Goal: Use online tool/utility: Utilize a website feature to perform a specific function

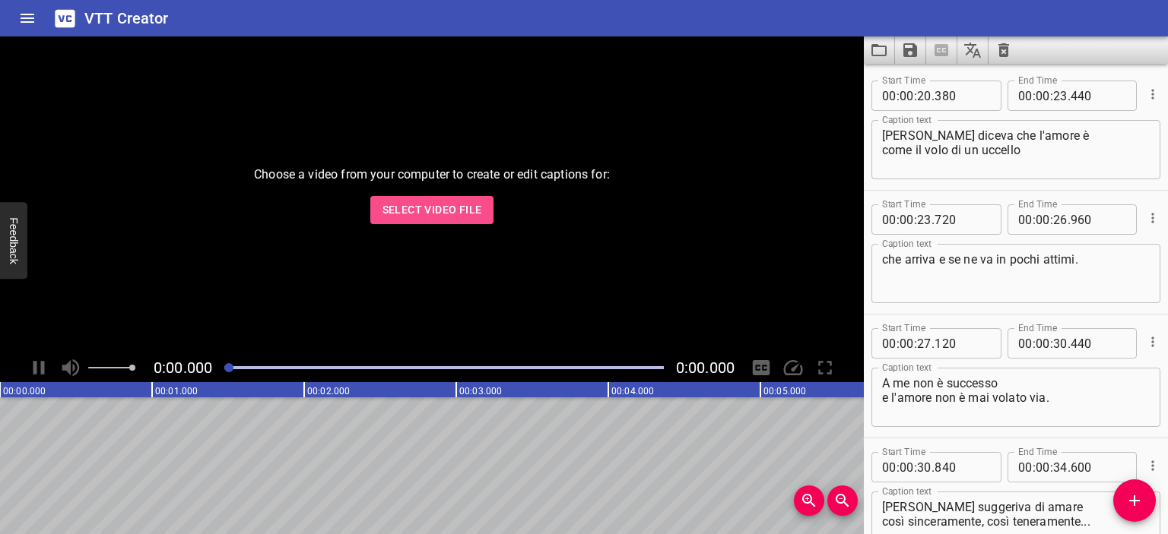
click at [478, 218] on span "Select Video File" at bounding box center [432, 210] width 100 height 19
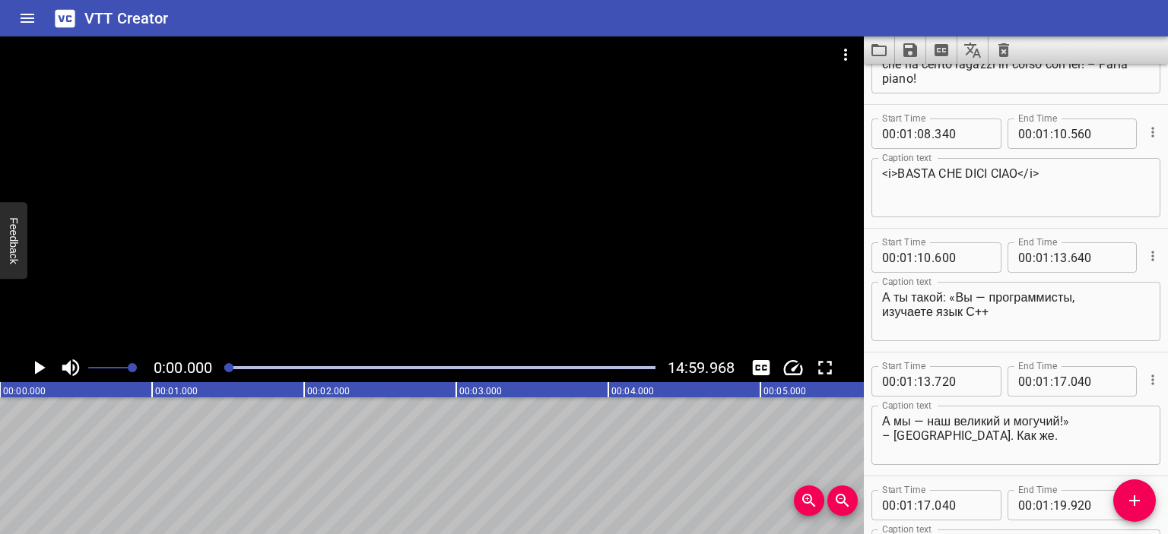
scroll to position [1450, 0]
drag, startPoint x: 879, startPoint y: 294, endPoint x: 936, endPoint y: 295, distance: 57.8
click at [933, 294] on div "А ты такой: «Вы — программисты, изучаете язык С++ Caption text" at bounding box center [1015, 309] width 289 height 59
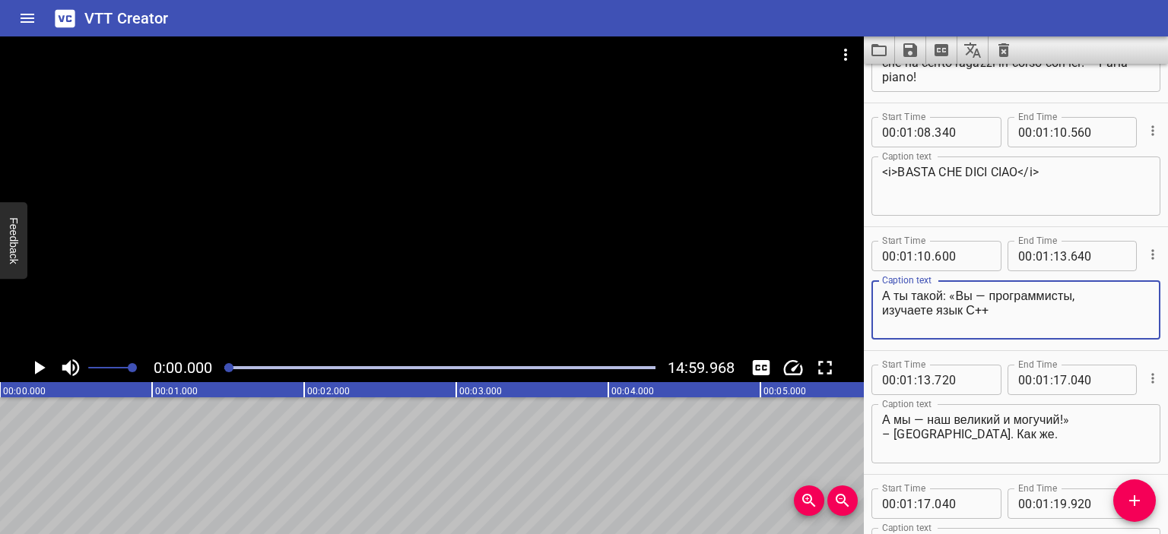
drag, startPoint x: 956, startPoint y: 295, endPoint x: 852, endPoint y: 299, distance: 104.2
click at [852, 299] on main "0:00.000 14:59.968 00:00.000 00:01.000 00:02.000 00:03.000 00:04.000 00:05.000 …" at bounding box center [584, 285] width 1168 height 498
click at [1011, 306] on textarea "E tu: "Siete programmatori, studiate la lingua С++" at bounding box center [1016, 310] width 268 height 43
type textarea "E tu: "Siete programmatori, studiate la lingua С++""
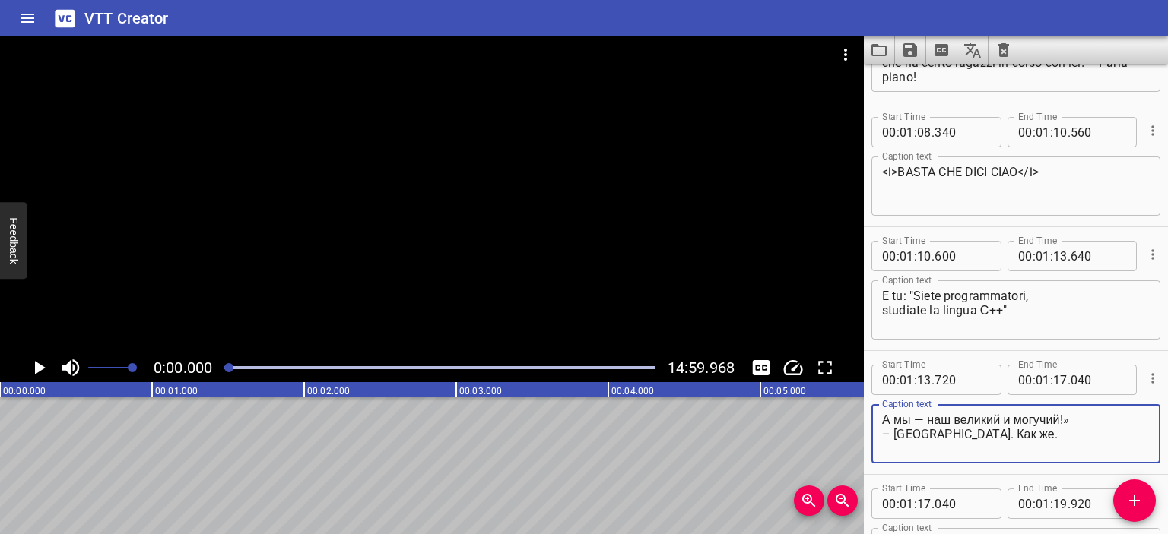
drag, startPoint x: 923, startPoint y: 422, endPoint x: 879, endPoint y: 420, distance: 43.4
click at [879, 420] on div "А мы — наш великий и могучий!» – [GEOGRAPHIC_DATA]. Как же. Caption text" at bounding box center [1015, 433] width 289 height 59
drag, startPoint x: 1025, startPoint y: 434, endPoint x: 1071, endPoint y: 417, distance: 49.6
click at [1071, 417] on textarea "E noi: la nostra grande e potente!" наш великий и могучий!» – [GEOGRAPHIC_DATA]…" at bounding box center [1016, 434] width 268 height 43
drag, startPoint x: 993, startPoint y: 431, endPoint x: 892, endPoint y: 431, distance: 101.9
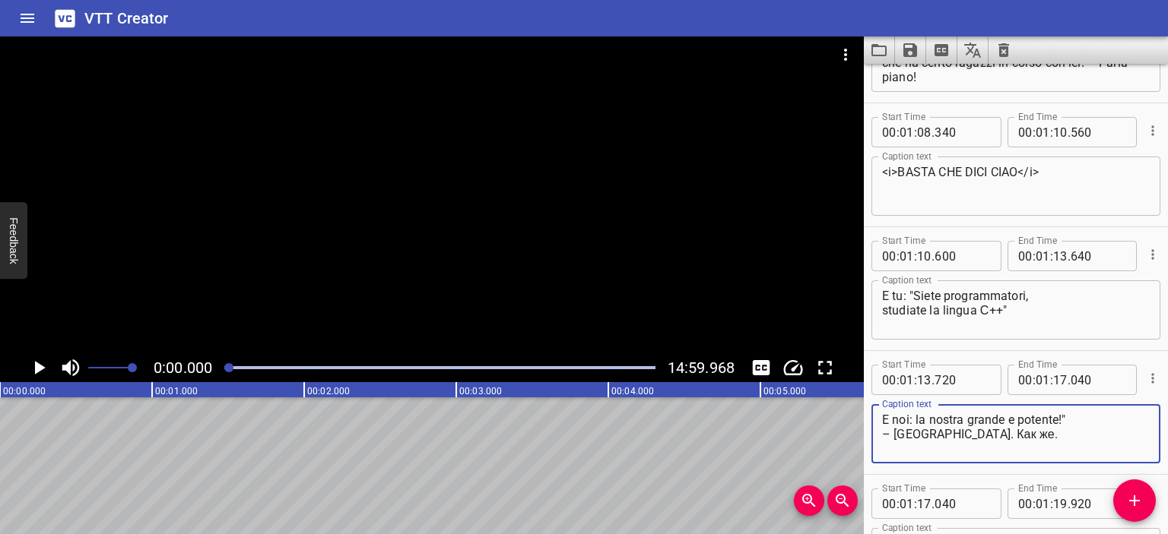
click at [892, 431] on textarea "E noi: la nostra grande e potente!" – [GEOGRAPHIC_DATA]. Как же." at bounding box center [1016, 434] width 268 height 43
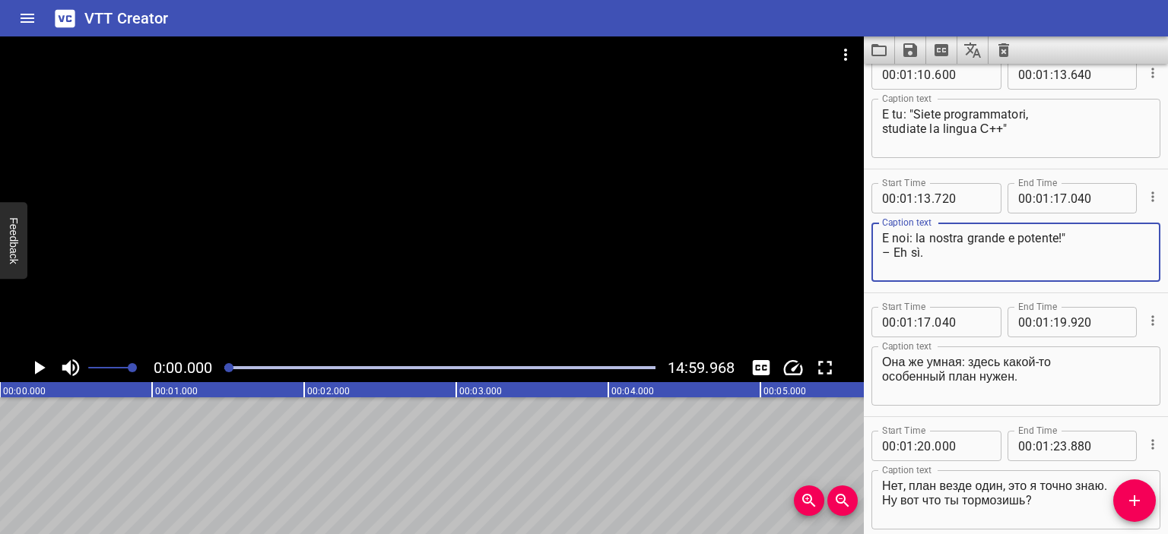
scroll to position [1653, 0]
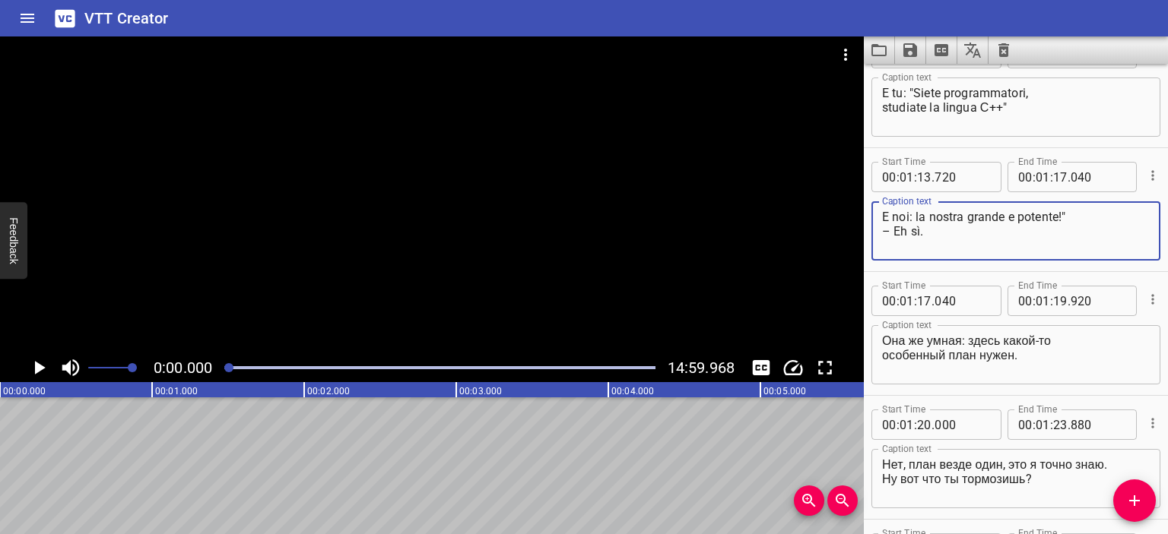
type textarea "E noi: la nostra grande e potente!" – Eh sì."
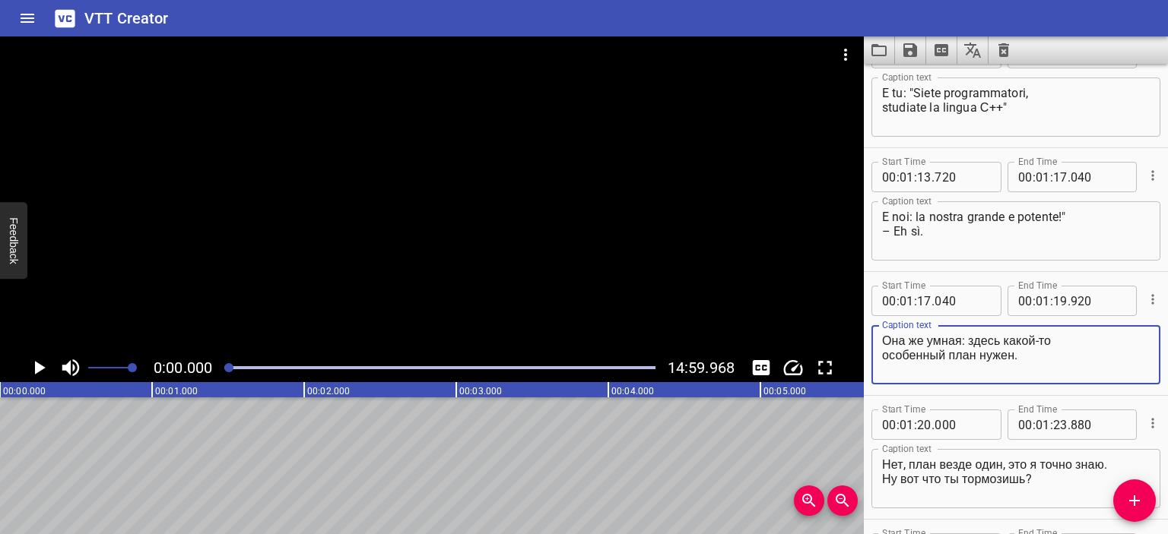
drag, startPoint x: 962, startPoint y: 340, endPoint x: 929, endPoint y: 340, distance: 33.4
click at [929, 340] on textarea "Она же умная: здесь какой-то особенный план нужен." at bounding box center [1016, 355] width 268 height 43
drag, startPoint x: 978, startPoint y: 336, endPoint x: 1058, endPoint y: 353, distance: 81.7
click at [1058, 353] on textarea "Lei è intelligente: здесь какой-то особенный план нужен." at bounding box center [1016, 355] width 268 height 43
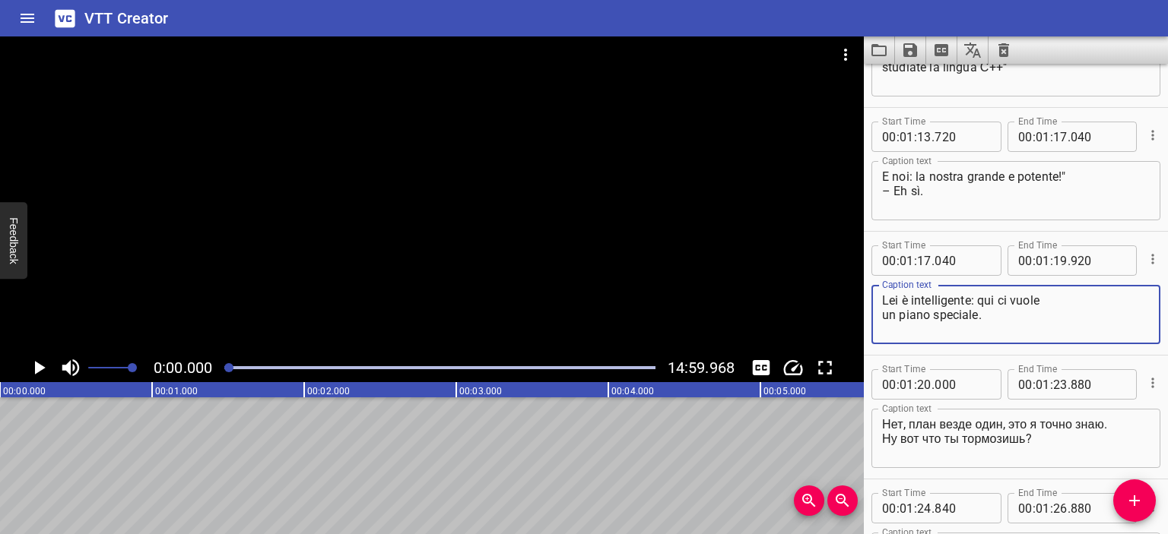
scroll to position [1700, 0]
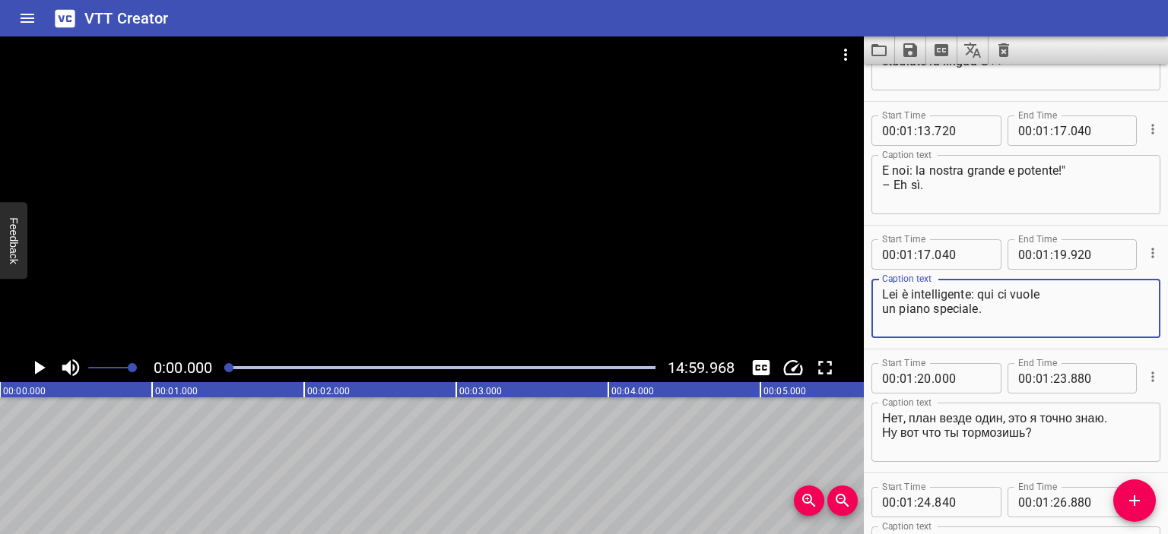
type textarea "Lei è intelligente: qui ci vuole un piano speciale."
click at [1034, 479] on div "Start Time 00 : 01 : 24 . 840 Start Time End Time 00 : 01 : 26 . 880 End Time C…" at bounding box center [1015, 535] width 304 height 123
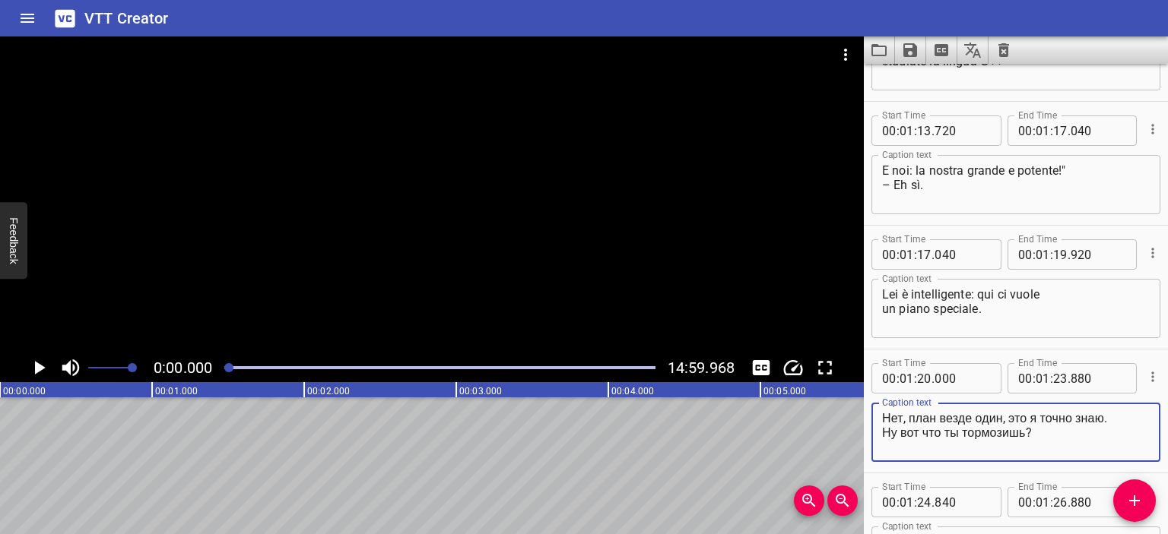
drag, startPoint x: 1108, startPoint y: 417, endPoint x: 882, endPoint y: 413, distance: 225.8
click at [882, 413] on textarea "Нет, план везде один, это я точно знаю. Ну вот что ты тормозишь?" at bounding box center [1016, 432] width 268 height 43
drag, startPoint x: 1029, startPoint y: 434, endPoint x: 873, endPoint y: 432, distance: 156.6
click at [873, 432] on div "No, il piano è sempre e solo uno, ne son certo. Ну вот что ты тормозишь? Captio…" at bounding box center [1015, 432] width 289 height 59
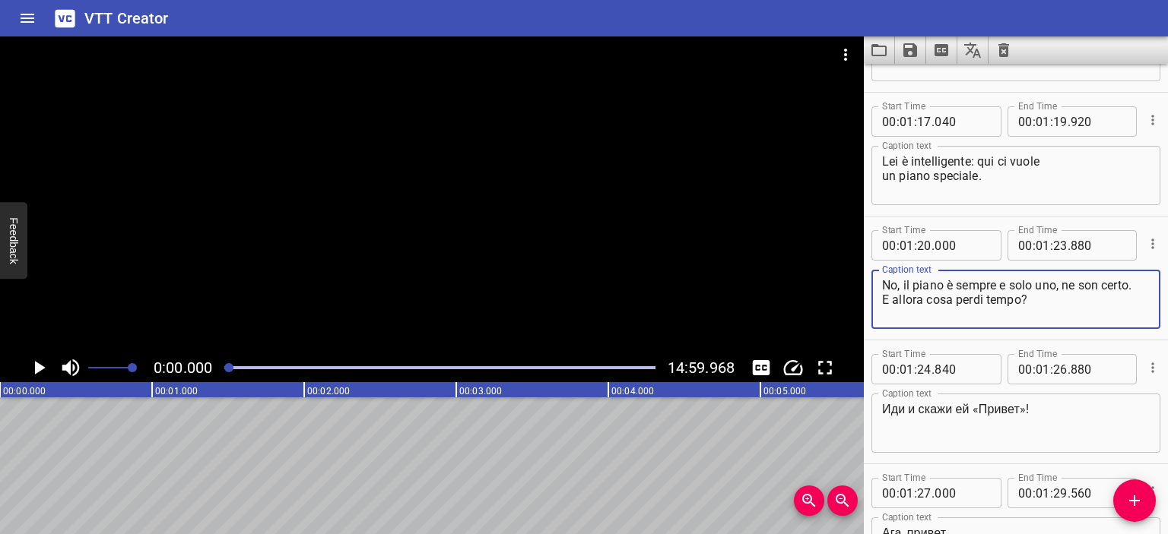
scroll to position [1849, 0]
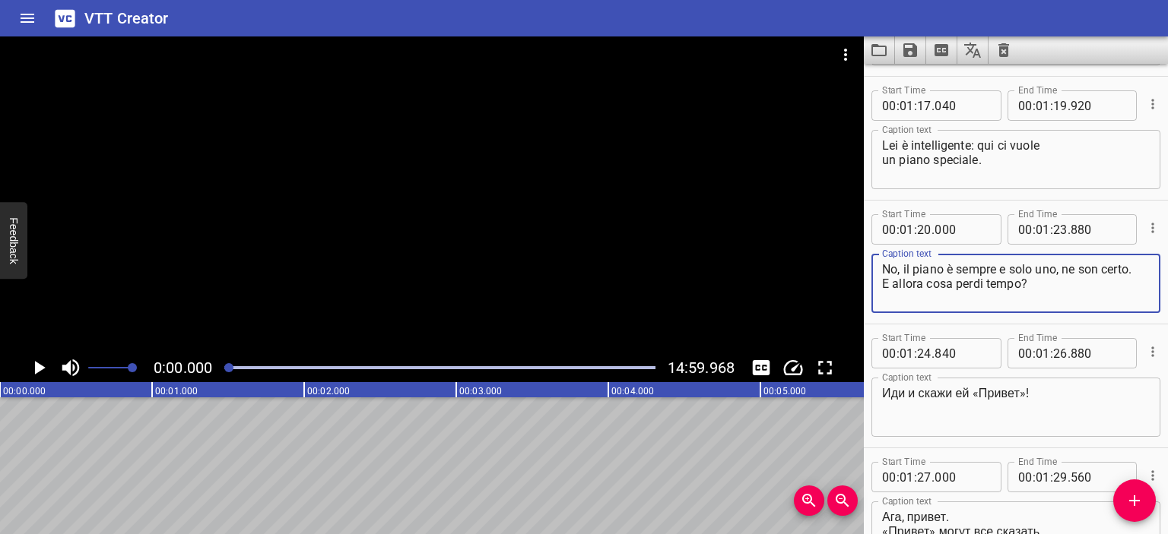
type textarea "No, il piano è sempre e solo uno, ne son certo. E allora cosa perdi tempo?"
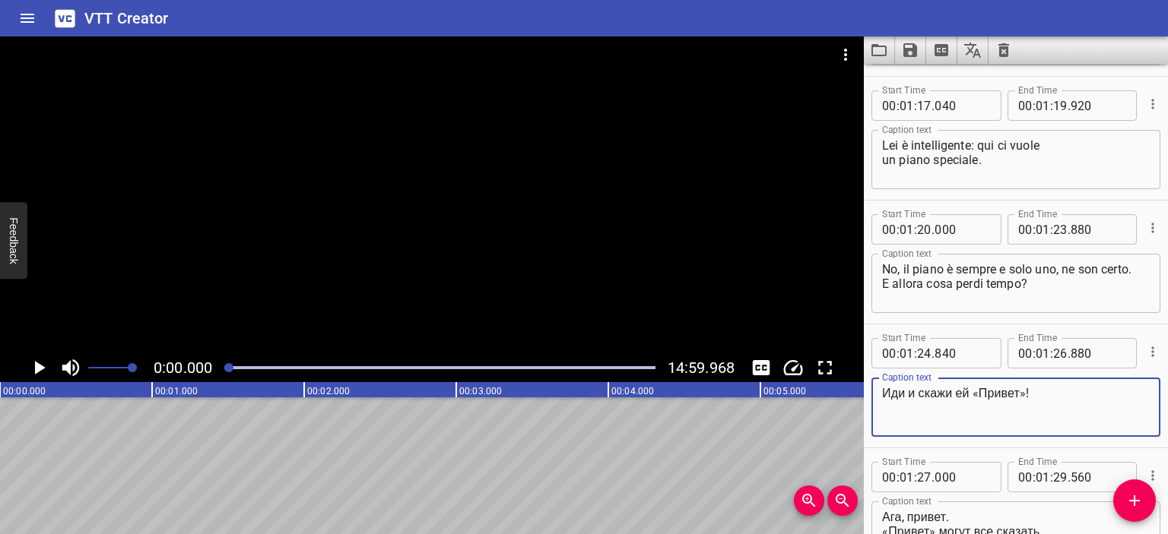
click at [1028, 393] on textarea "Иди и скажи ей «Привет»!" at bounding box center [1016, 407] width 268 height 43
drag, startPoint x: 1028, startPoint y: 393, endPoint x: 844, endPoint y: 388, distance: 184.0
click at [844, 388] on main "0:00.000 14:59.968 00:00.000 00:01.000 00:02.000 00:03.000 00:04.000 00:05.000 …" at bounding box center [584, 285] width 1168 height 498
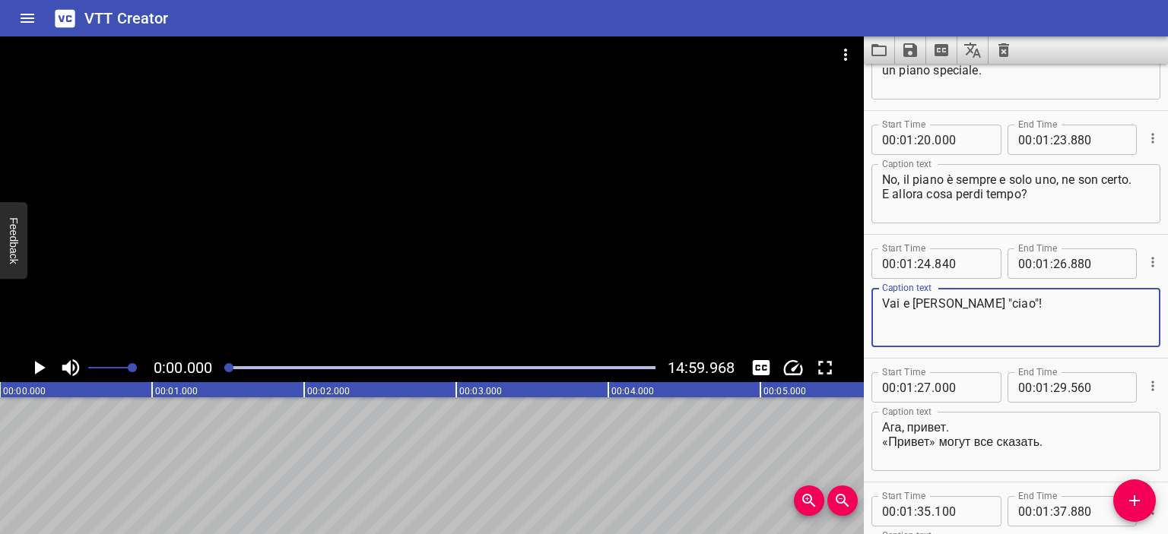
type textarea "Vai e [PERSON_NAME] "ciao"!"
click at [696, 272] on div at bounding box center [431, 194] width 863 height 317
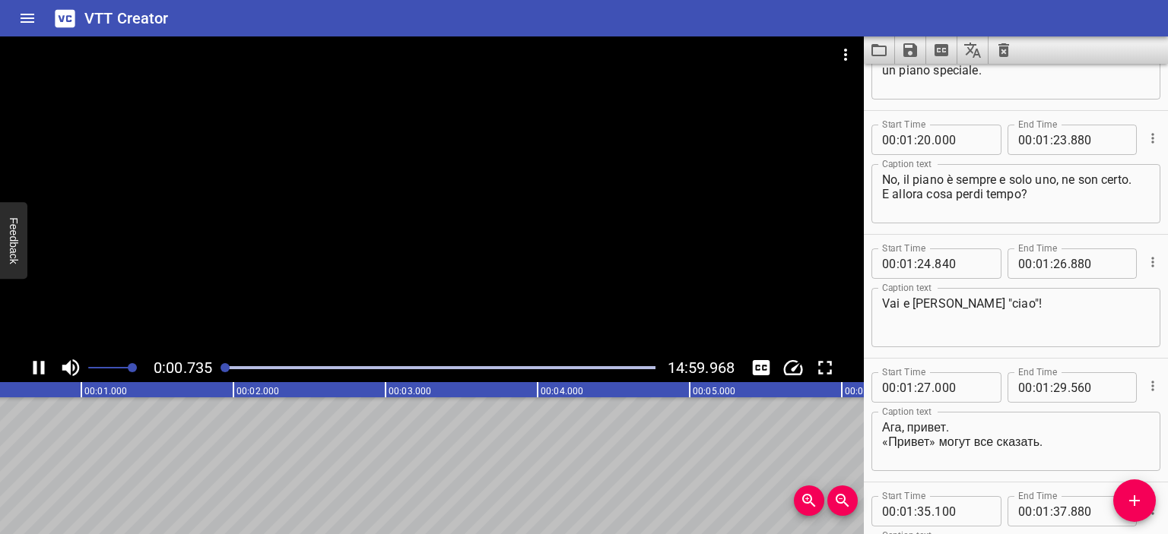
scroll to position [0, 111]
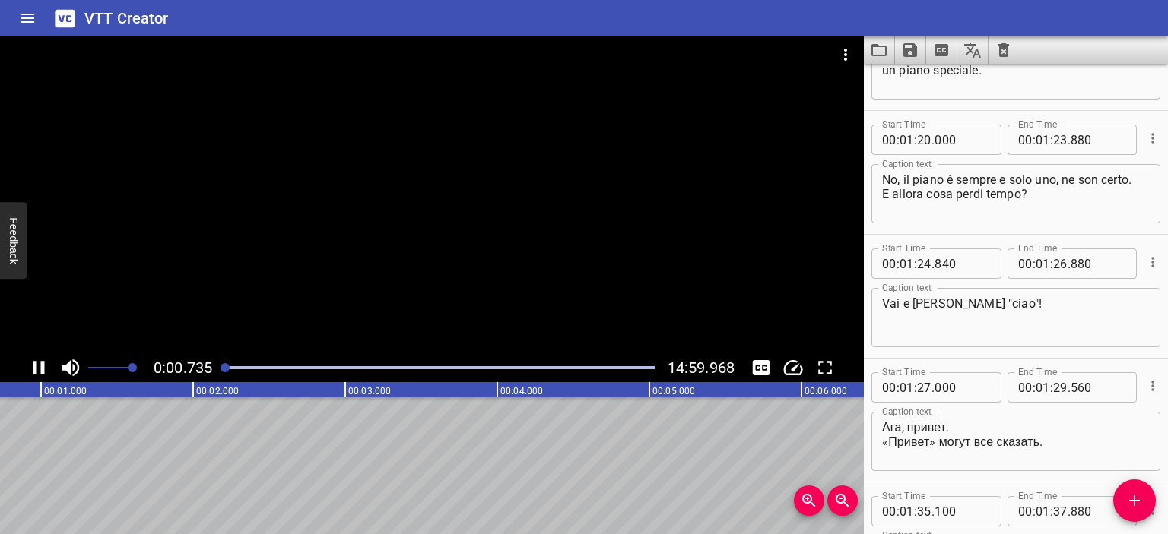
click at [254, 363] on div at bounding box center [439, 367] width 448 height 21
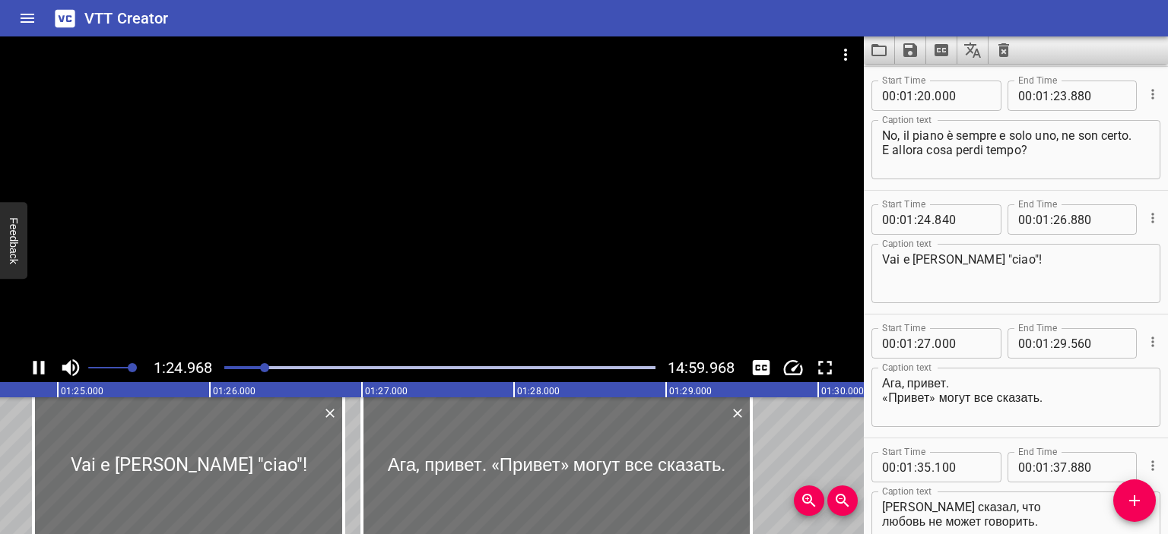
scroll to position [0, 0]
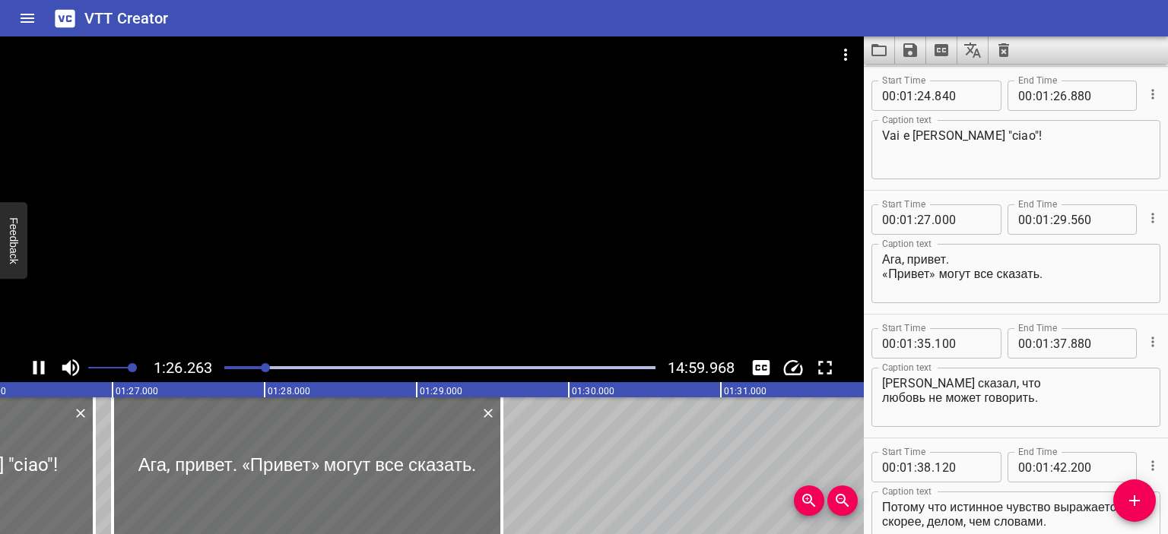
click at [262, 366] on div at bounding box center [265, 367] width 9 height 9
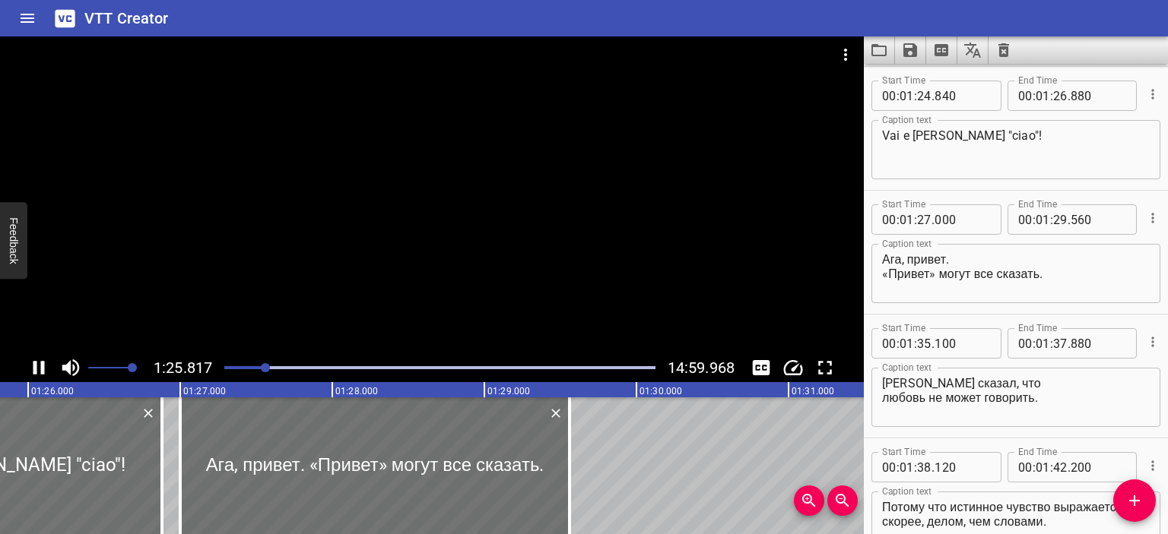
click at [398, 252] on div at bounding box center [431, 194] width 863 height 317
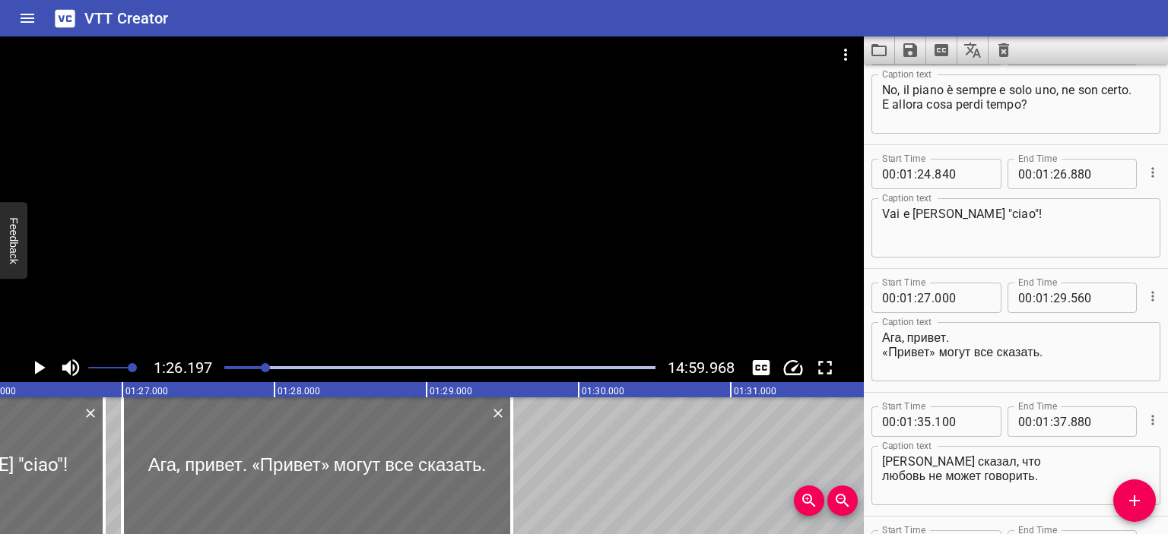
click at [727, 268] on div at bounding box center [431, 194] width 863 height 317
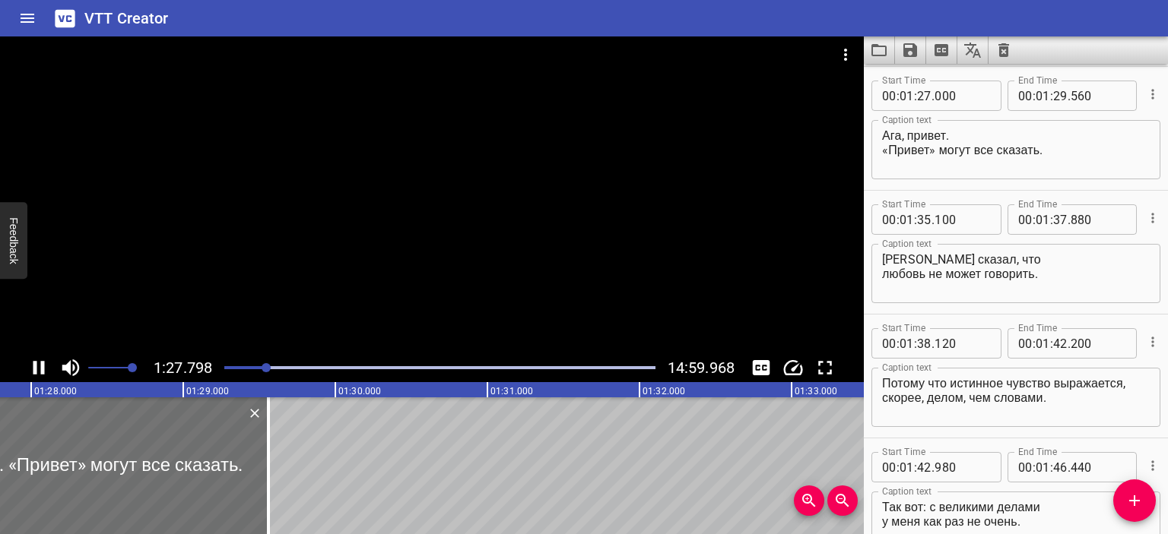
click at [588, 265] on div at bounding box center [431, 194] width 863 height 317
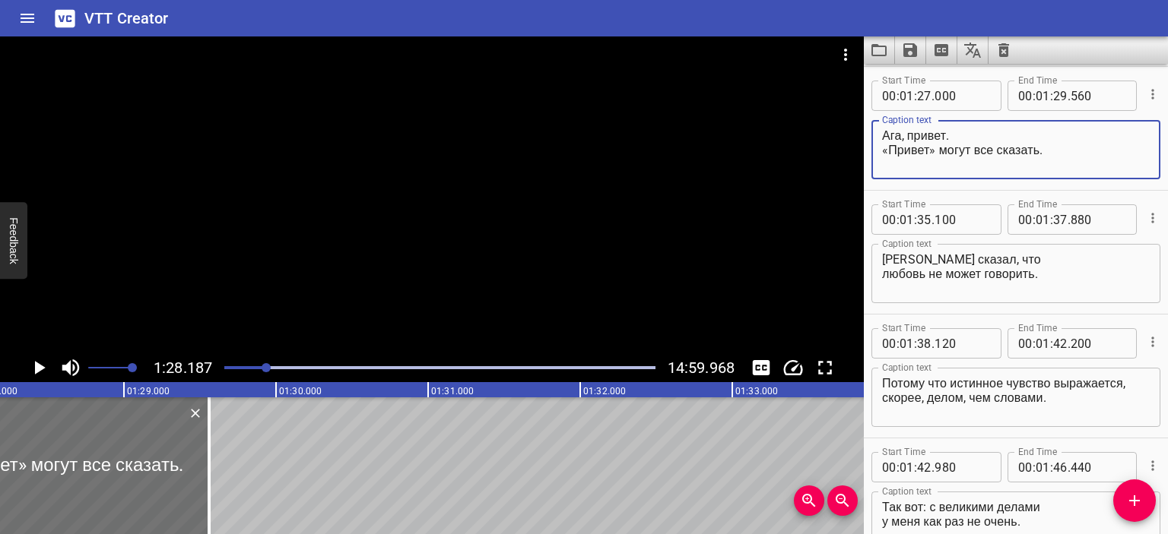
drag, startPoint x: 964, startPoint y: 135, endPoint x: 844, endPoint y: 138, distance: 119.4
click at [844, 138] on main "1:28.187 14:59.968 00:00.000 00:01.000 00:02.000 00:03.000 00:04.000 00:05.000 …" at bounding box center [584, 285] width 1168 height 498
drag, startPoint x: 1058, startPoint y: 154, endPoint x: 873, endPoint y: 151, distance: 184.7
click at [873, 151] on div "Sì, ciao. «Привет» могут все сказать. Caption text" at bounding box center [1015, 149] width 289 height 59
type textarea "Sì, ciao. "Ciao" posso dirlo a te."
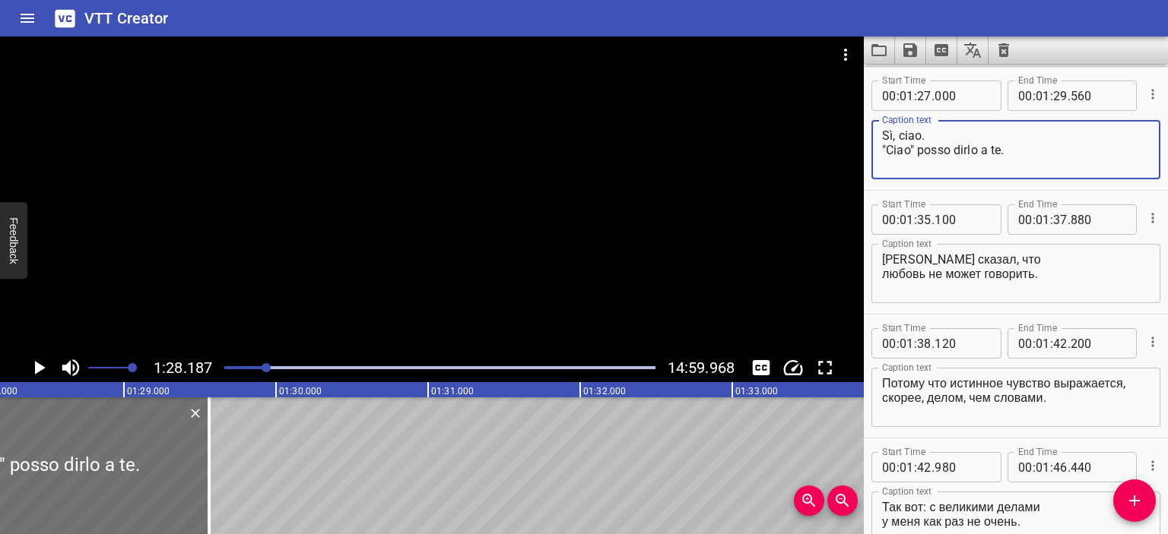
click at [1004, 259] on textarea "[PERSON_NAME] сказал, что любовь не может говорить." at bounding box center [1016, 273] width 268 height 43
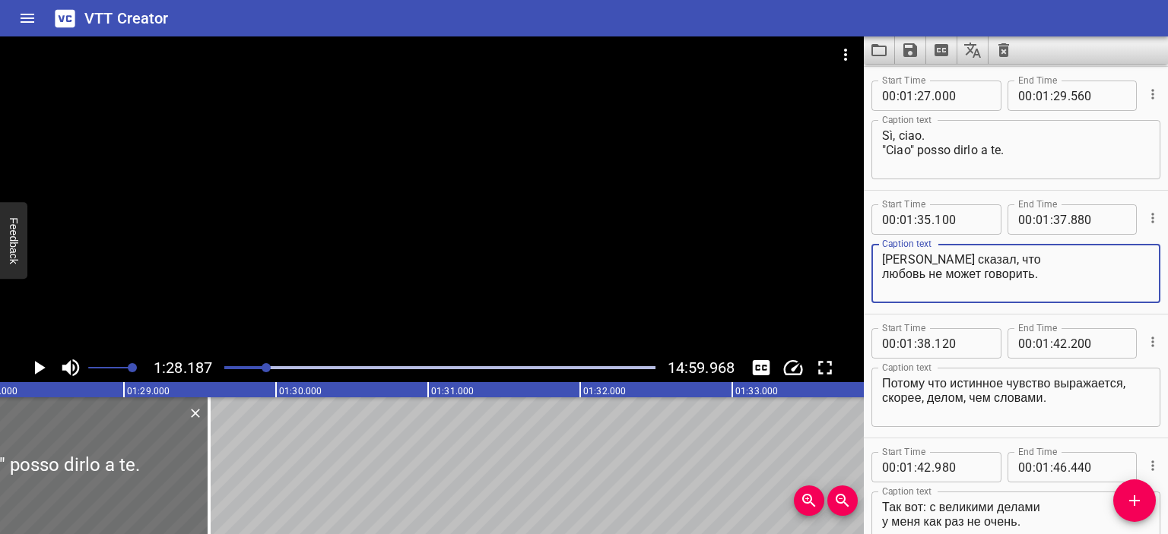
drag, startPoint x: 1004, startPoint y: 259, endPoint x: 876, endPoint y: 261, distance: 128.5
click at [876, 261] on div "[PERSON_NAME] сказал, что любовь не может говорить. Caption text" at bounding box center [1015, 273] width 289 height 59
type textarea "[PERSON_NAME] ha detto che l'amore non può parlare."
click at [876, 261] on div "[PERSON_NAME] ha detto che l'amore non può parlare. Caption text" at bounding box center [1015, 273] width 289 height 59
